Goal: Task Accomplishment & Management: Manage account settings

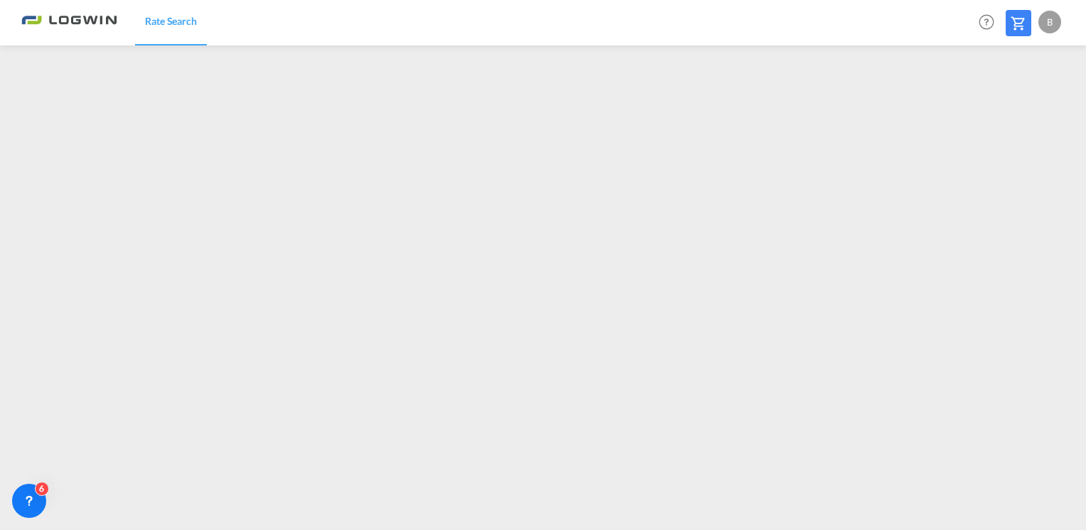
click at [1041, 16] on div "B" at bounding box center [1049, 22] width 23 height 23
click at [1018, 109] on button "Logout" at bounding box center [1033, 109] width 92 height 28
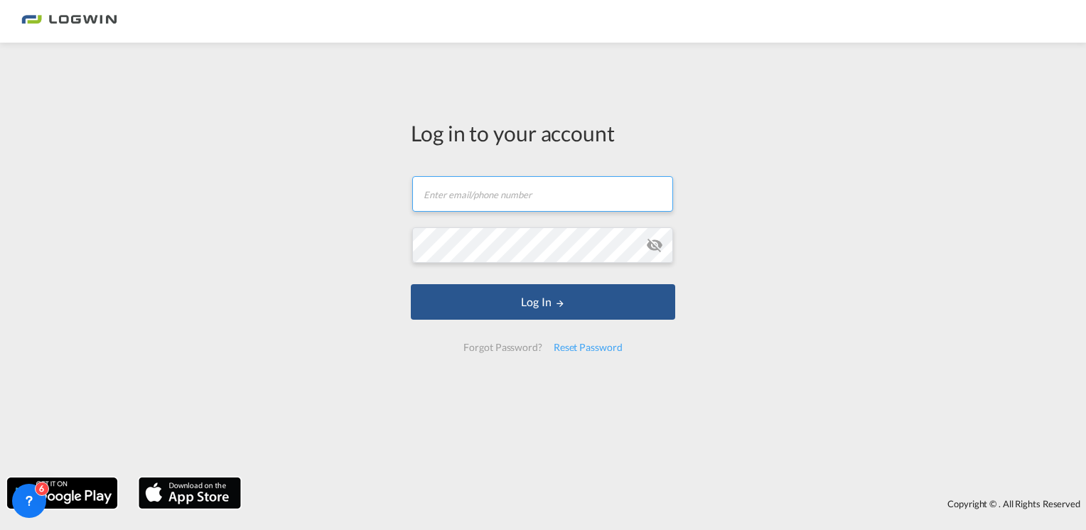
type input "[PERSON_NAME][EMAIL_ADDRESS][PERSON_NAME][DOMAIN_NAME]"
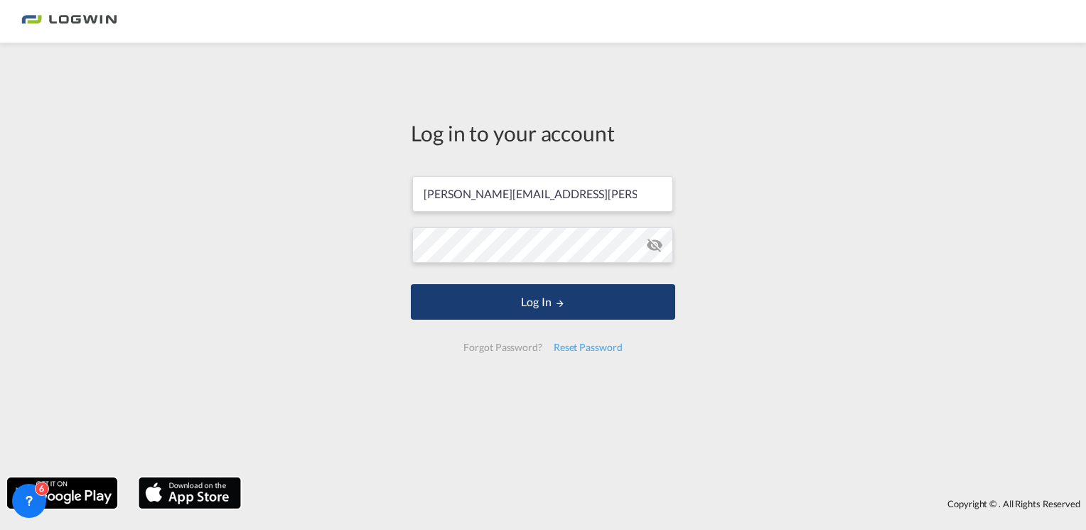
click at [463, 298] on button "Log In" at bounding box center [543, 302] width 264 height 36
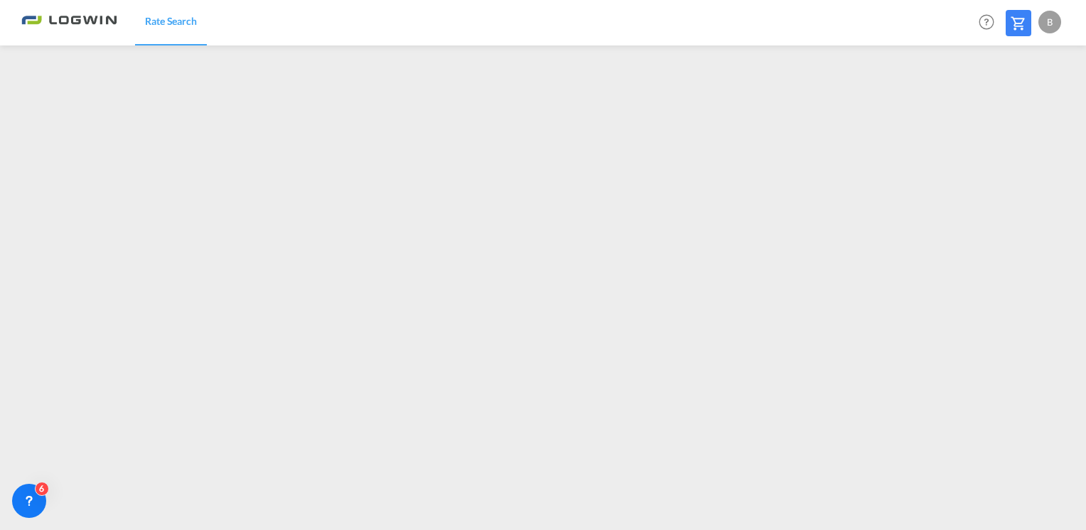
click at [944, 23] on div at bounding box center [946, 22] width 55 height 43
click at [1050, 23] on div "B" at bounding box center [1049, 22] width 23 height 23
click at [1054, 112] on button "Logout" at bounding box center [1033, 109] width 92 height 28
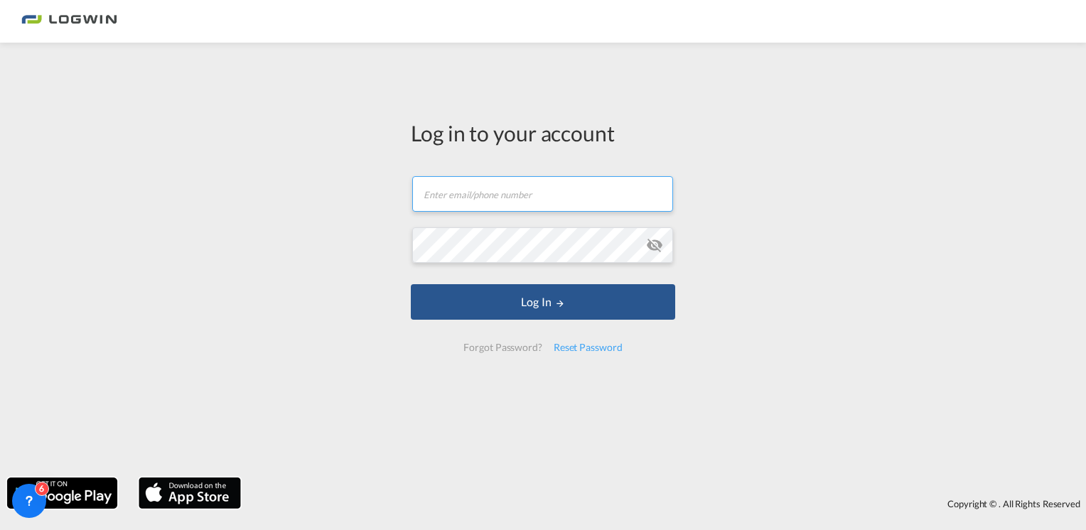
type input "[PERSON_NAME][EMAIL_ADDRESS][PERSON_NAME][DOMAIN_NAME]"
